Goal: Task Accomplishment & Management: Use online tool/utility

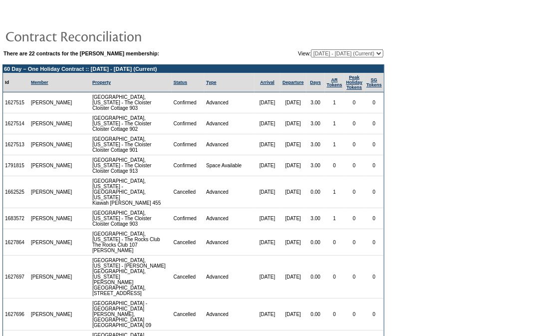
click at [311, 51] on select "[DATE] - [DATE] [DATE] - [DATE] [DATE] - [DATE] [DATE] - [DATE] [DATE] - [DATE]…" at bounding box center [347, 53] width 72 height 8
select select "150572"
click at [311, 49] on select "[DATE] - [DATE] [DATE] - [DATE] [DATE] - [DATE] [DATE] - [DATE] [DATE] - [DATE]…" at bounding box center [347, 53] width 72 height 8
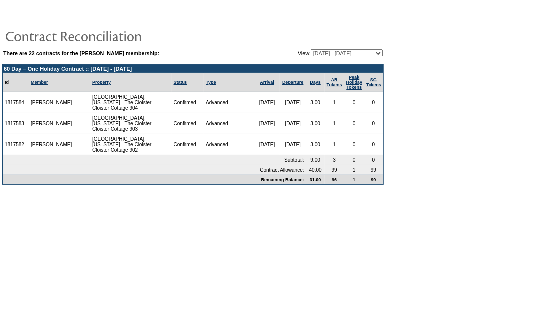
click at [331, 50] on select "[DATE] - [DATE] [DATE] - [DATE] [DATE] - [DATE] [DATE] - [DATE] [DATE] - [DATE]…" at bounding box center [347, 53] width 72 height 8
select select "140082"
click at [311, 49] on select "[DATE] - [DATE] [DATE] - [DATE] [DATE] - [DATE] [DATE] - [DATE] [DATE] - [DATE]…" at bounding box center [347, 53] width 72 height 8
